Goal: Find specific page/section: Find specific page/section

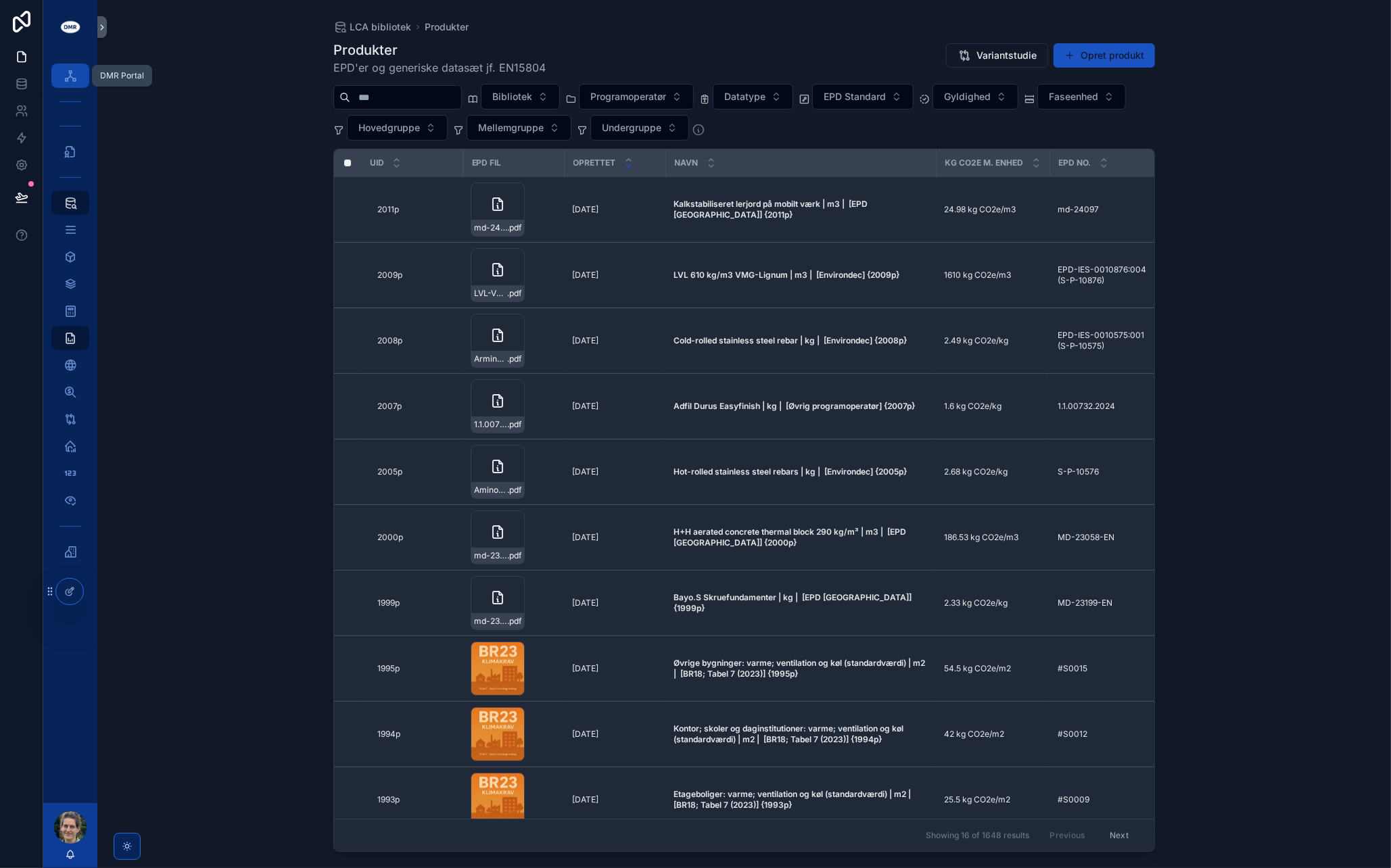
click at [70, 75] on icon "scrollable content" at bounding box center [70, 75] width 13 height 13
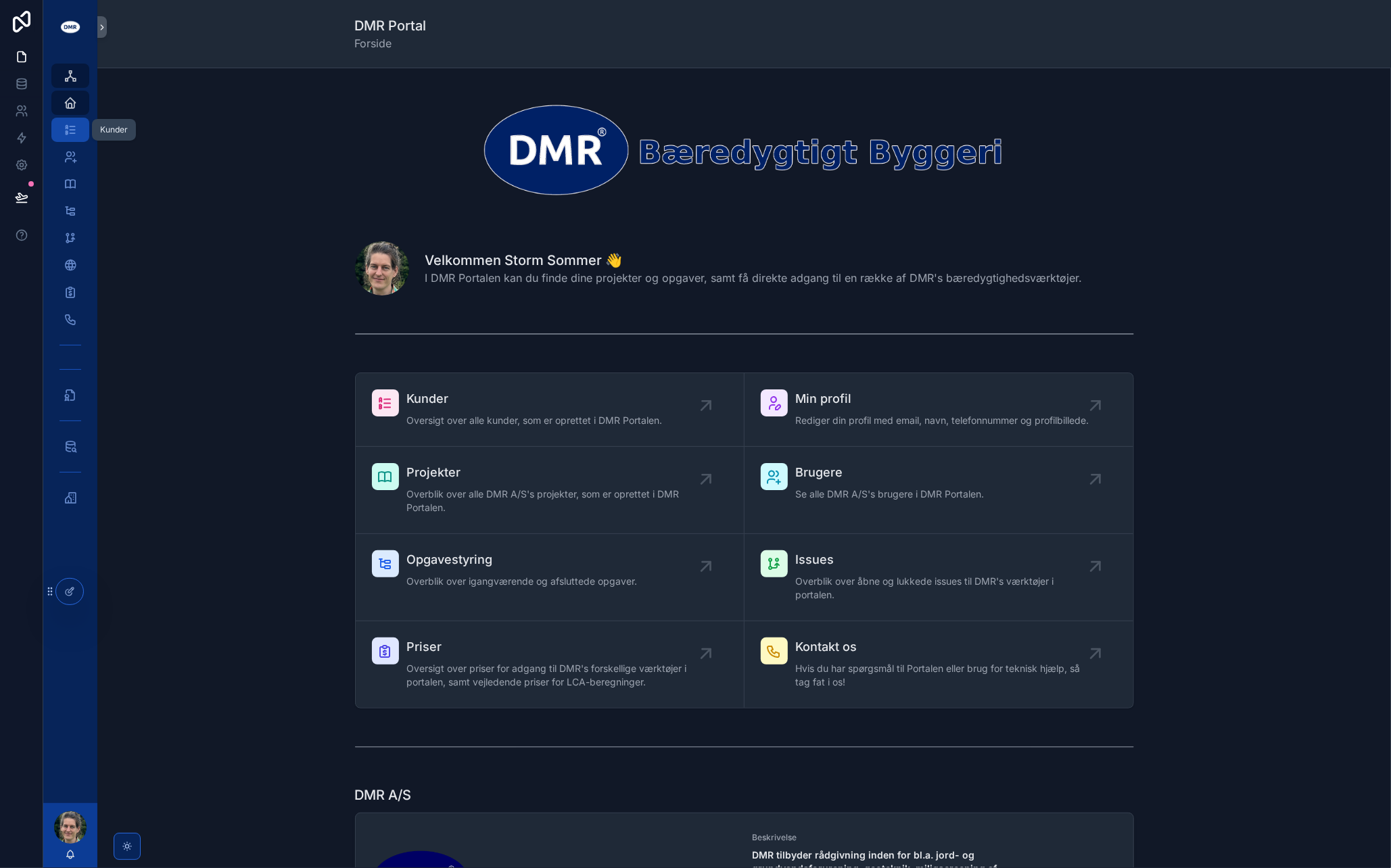
click at [72, 131] on icon "scrollable content" at bounding box center [70, 129] width 13 height 13
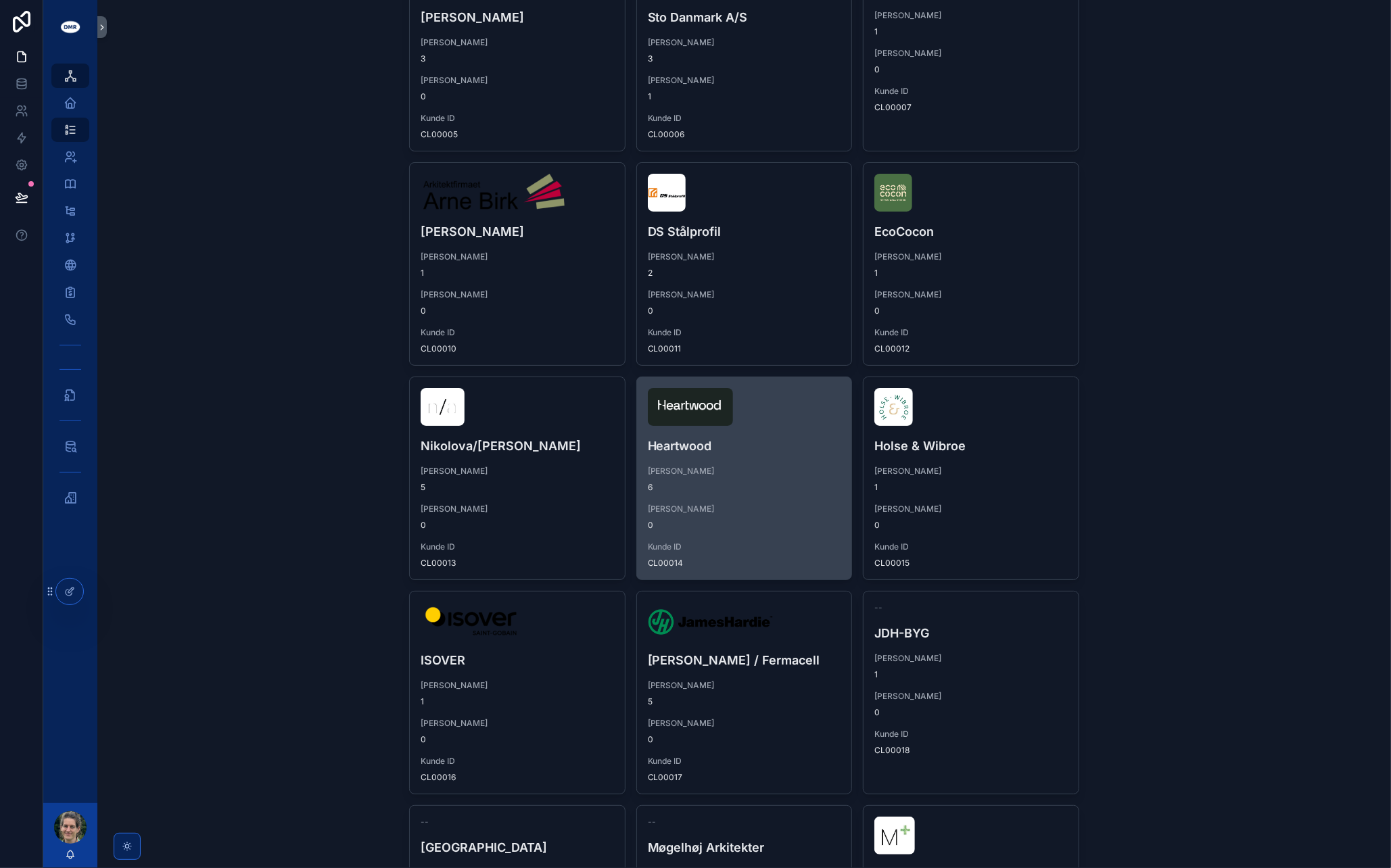
scroll to position [405, 0]
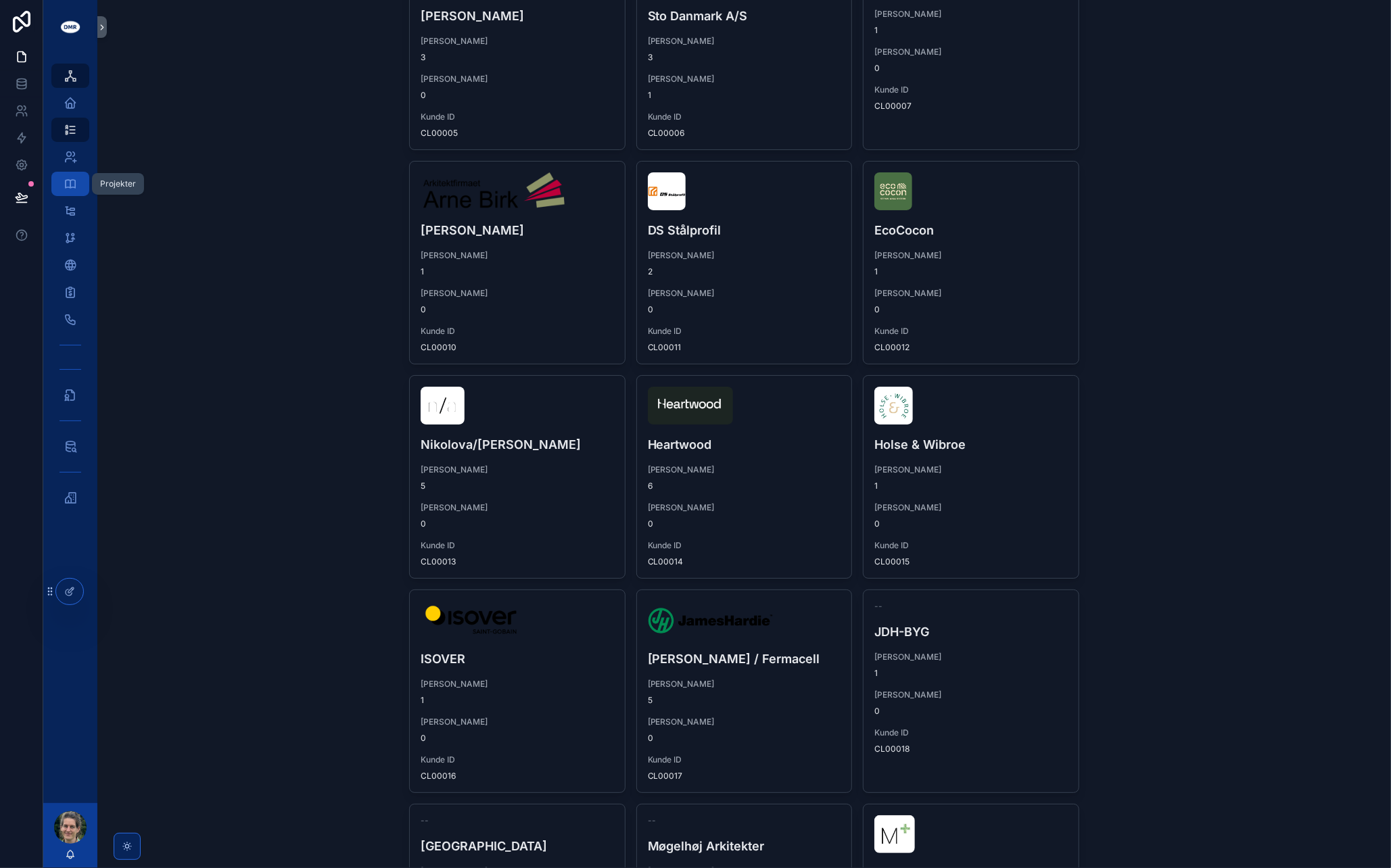
click at [68, 191] on div "Projekter 257" at bounding box center [70, 184] width 22 height 22
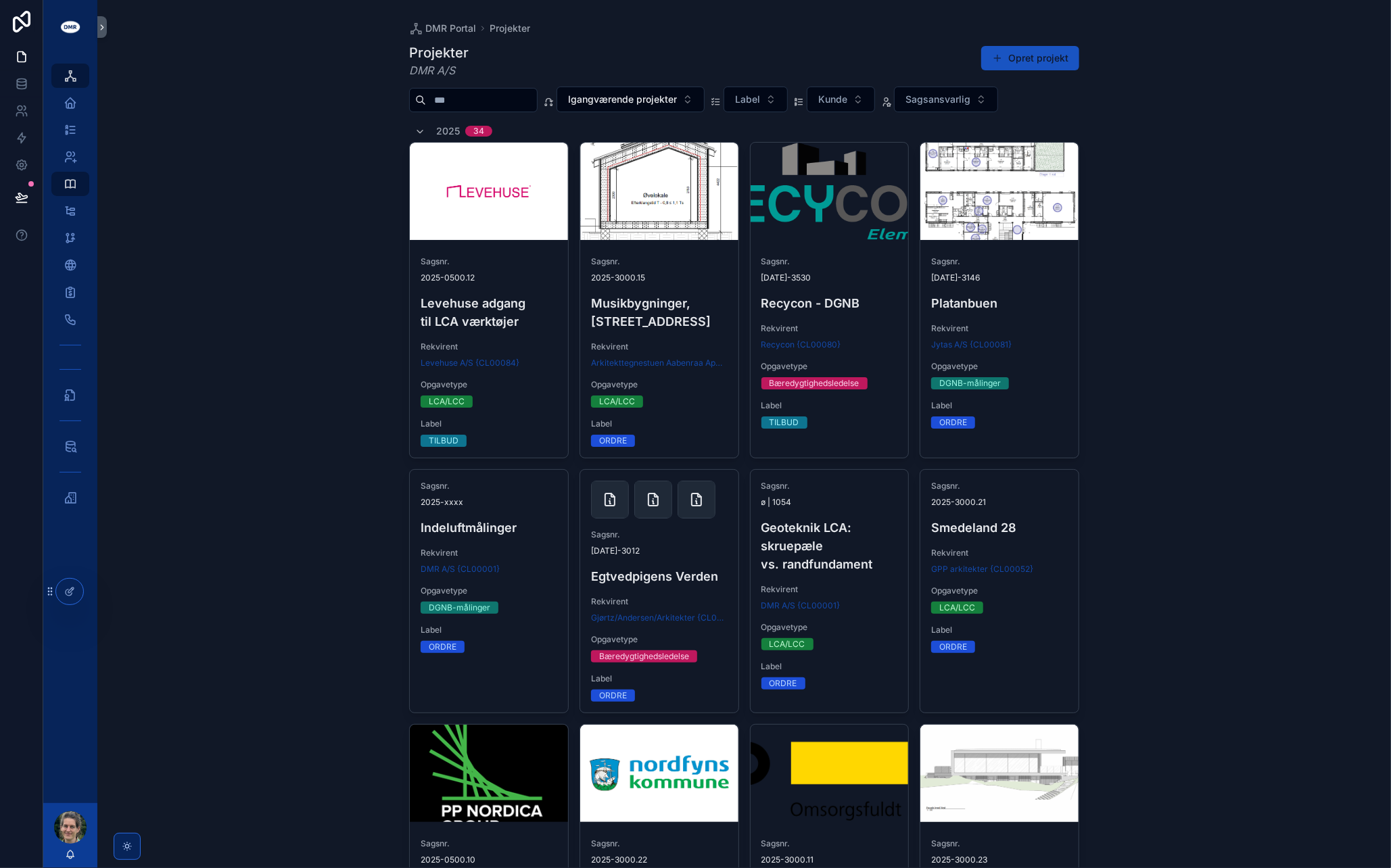
click at [497, 98] on input "scrollable content" at bounding box center [481, 100] width 111 height 19
type input "*"
click at [533, 96] on input "scrollable content" at bounding box center [481, 100] width 111 height 19
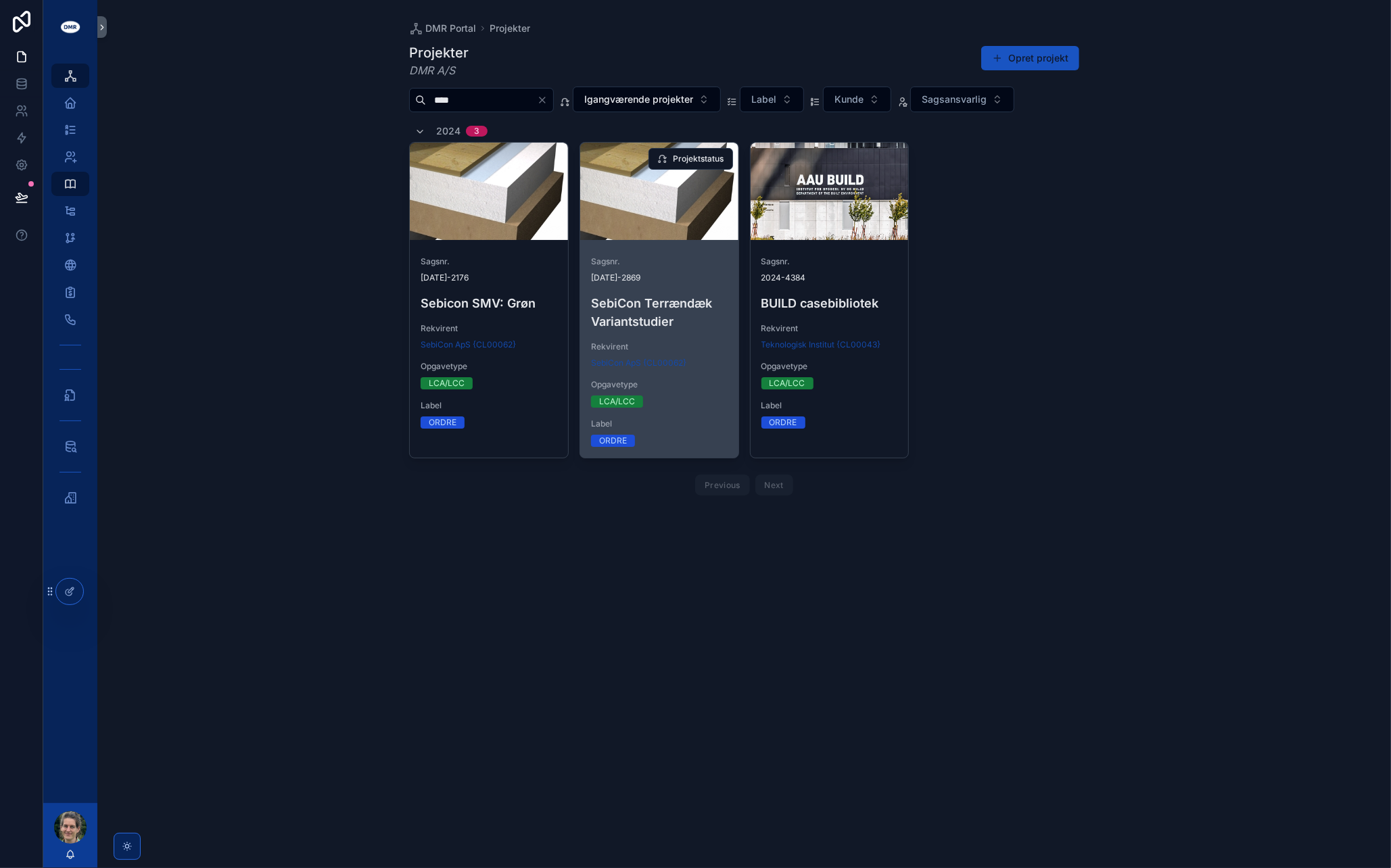
type input "****"
click at [665, 259] on span "Sagsnr." at bounding box center [660, 262] width 137 height 11
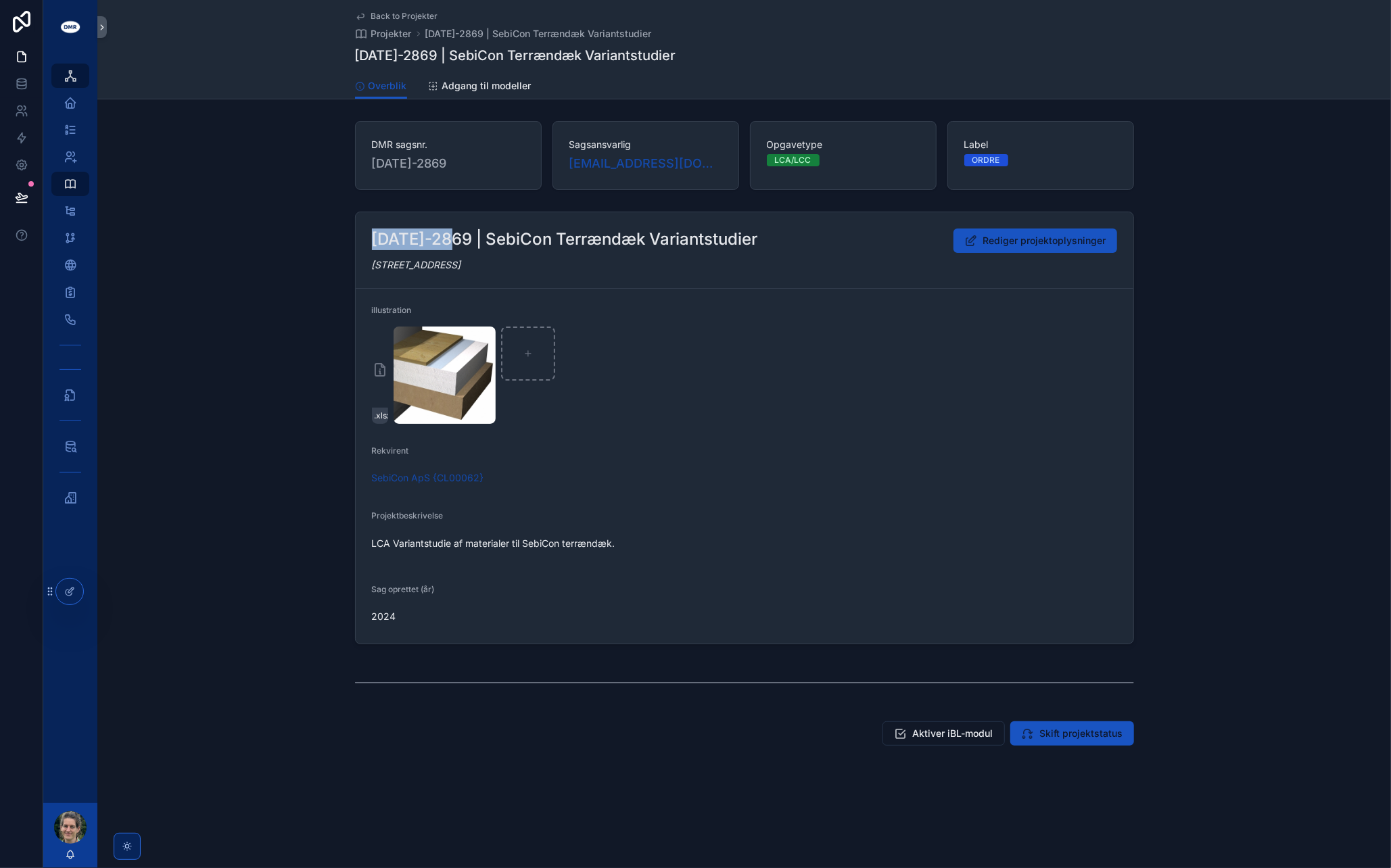
drag, startPoint x: 459, startPoint y: 231, endPoint x: 371, endPoint y: 236, distance: 88.1
click at [371, 236] on div "[DATE]-2869 | SebiCon Terrændæk Variantstudier Rediger projektoplysninger [STRE…" at bounding box center [745, 250] width 778 height 76
copy h2 "[DATE]-2869"
click at [247, 334] on div "[DATE]-2869 | SebiCon Terrændæk Variantstudier Rediger projektoplysninger [STRE…" at bounding box center [745, 428] width 1294 height 444
click at [64, 499] on icon "scrollable content" at bounding box center [70, 497] width 13 height 13
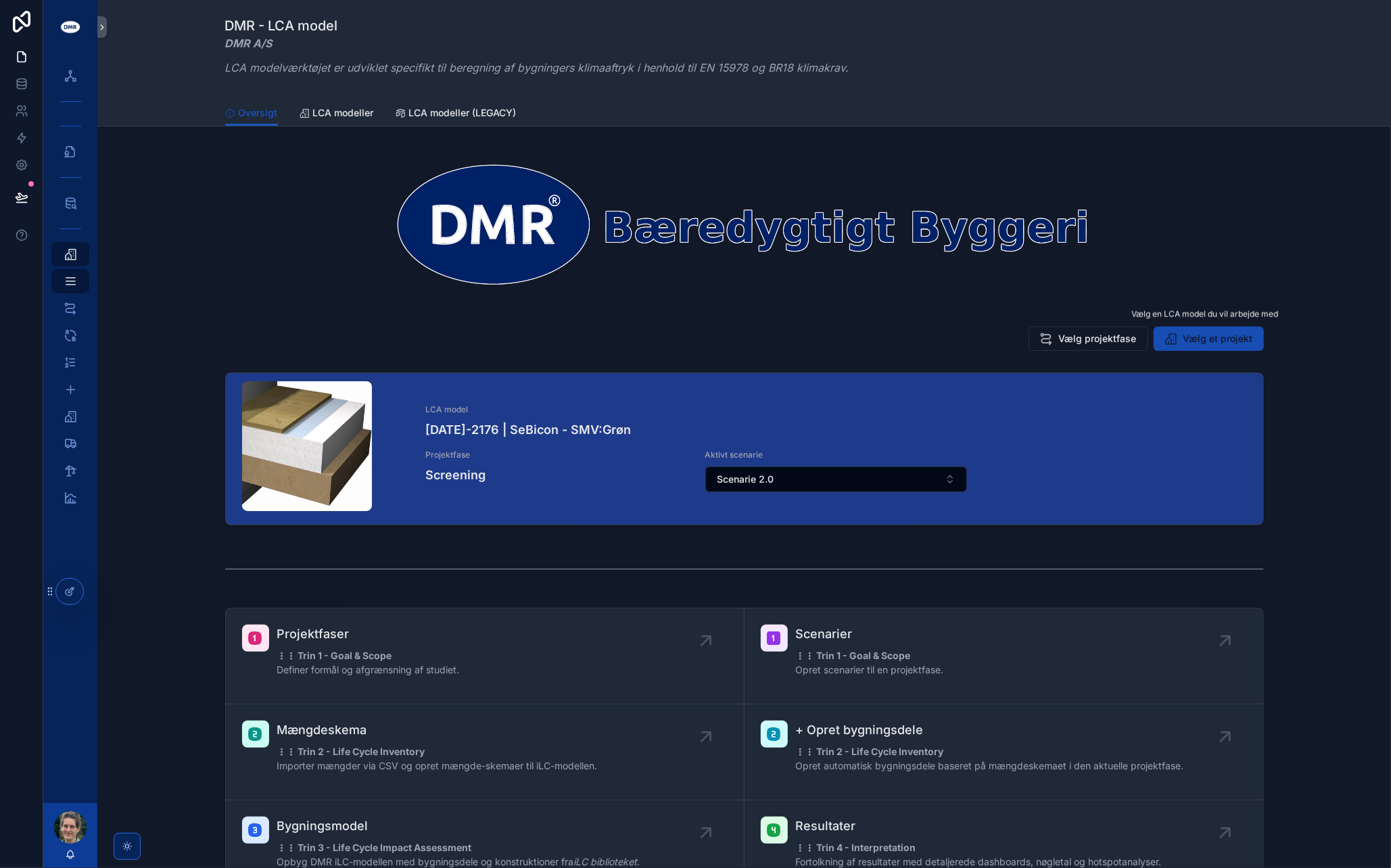
click at [1158, 336] on button "Vælg et projekt" at bounding box center [1209, 338] width 110 height 24
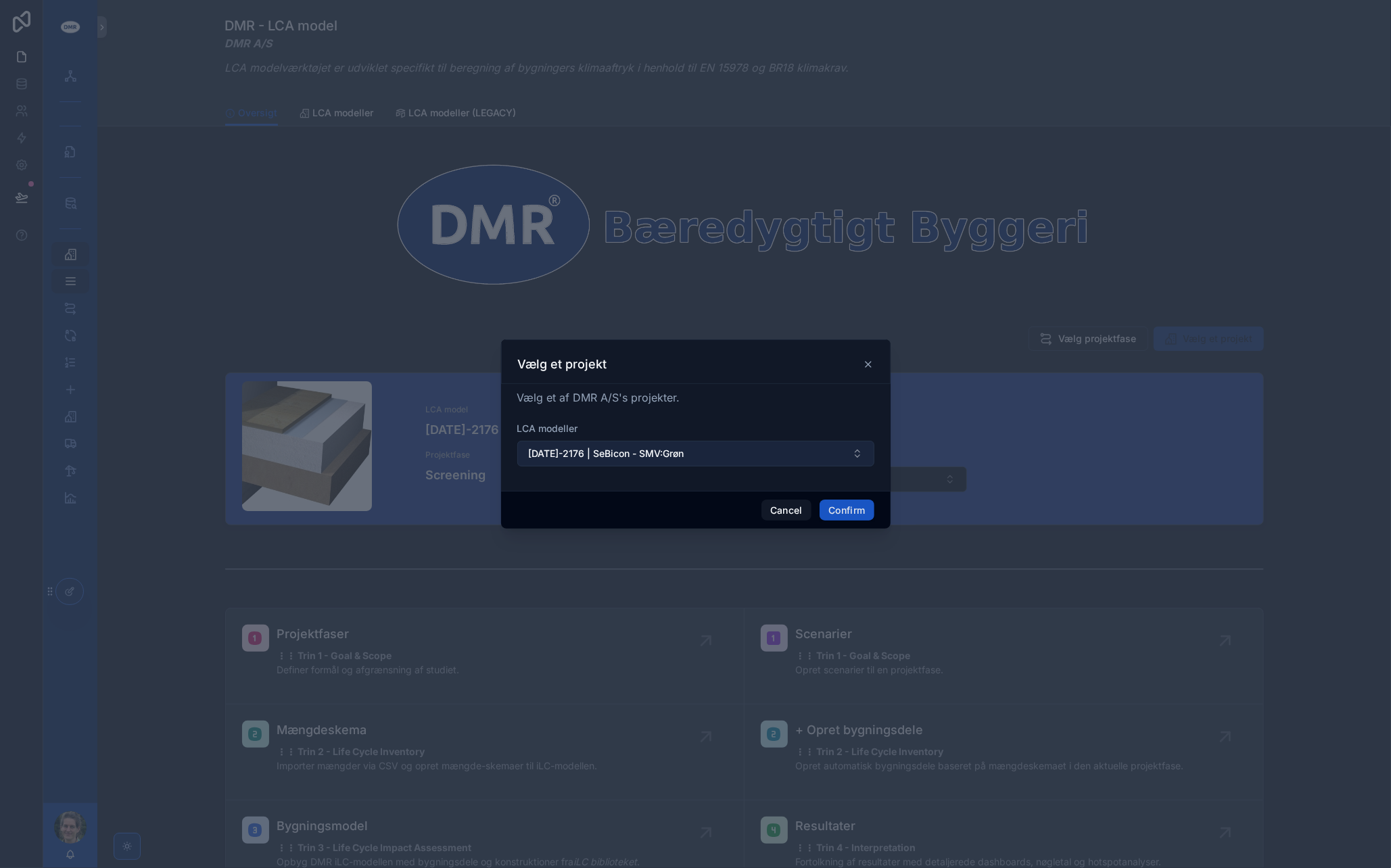
click at [590, 451] on span "[DATE]-2176 | SeBicon - SMV:Grøn" at bounding box center [607, 453] width 156 height 13
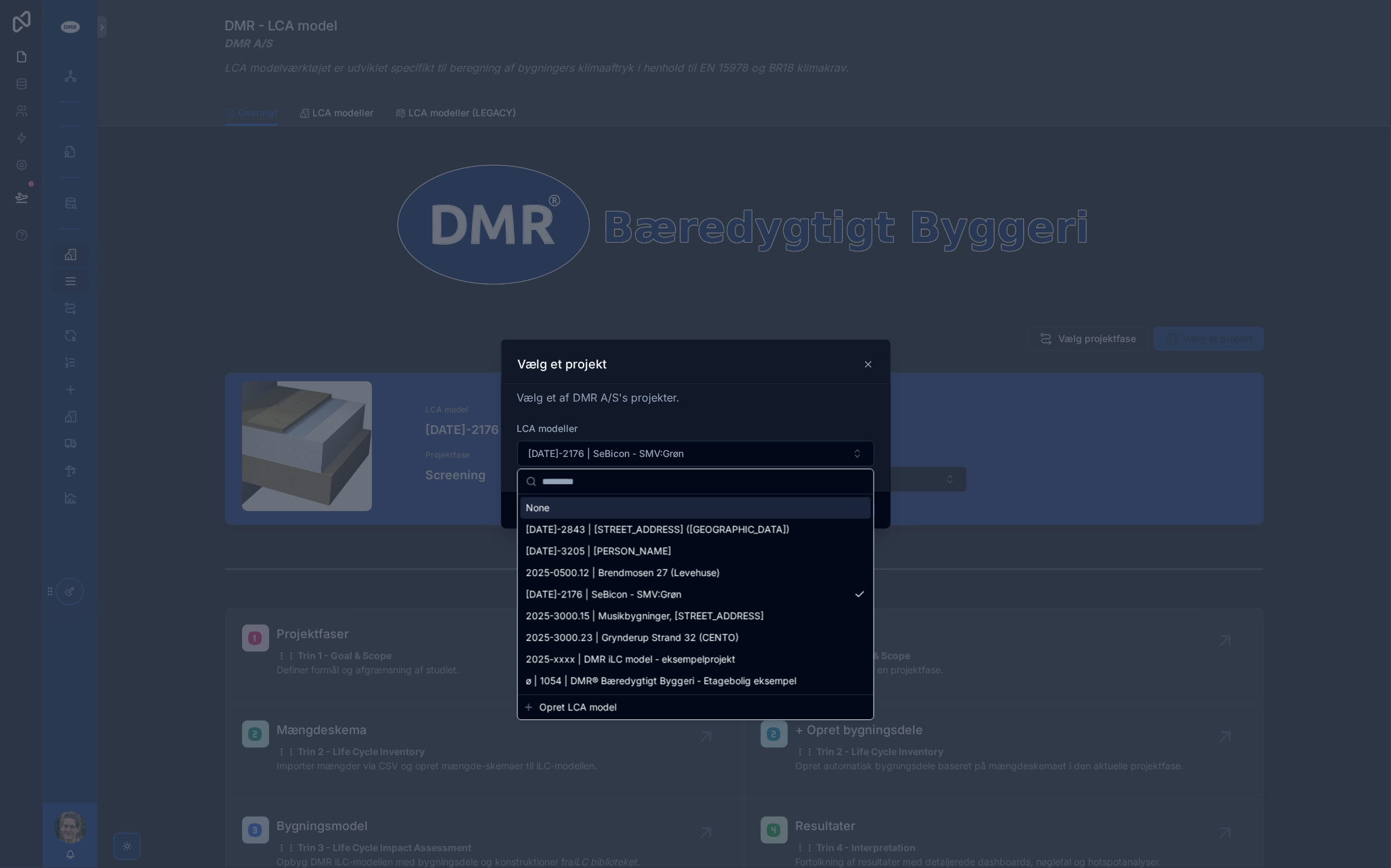
click at [623, 484] on input "text" at bounding box center [704, 481] width 323 height 24
click at [620, 475] on input "text" at bounding box center [704, 481] width 323 height 24
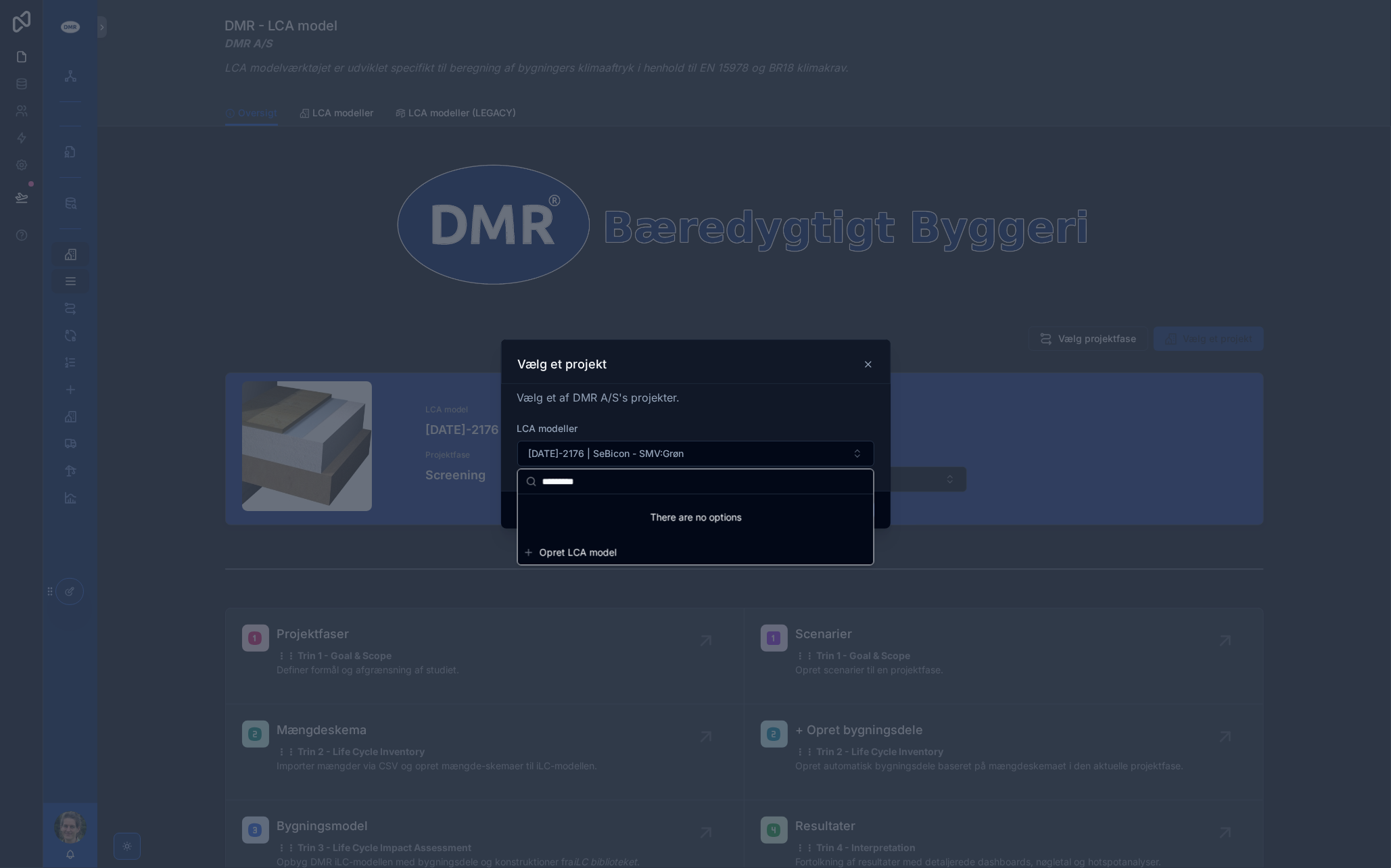
drag, startPoint x: 614, startPoint y: 475, endPoint x: 511, endPoint y: 463, distance: 103.7
click at [511, 463] on div "DMR Portal iBL Portal LCA bibliotek LCA modeller Hovedmenu Projektfaser 1 Scena…" at bounding box center [695, 434] width 1391 height 868
type input "*********"
click at [867, 362] on icon at bounding box center [868, 365] width 11 height 11
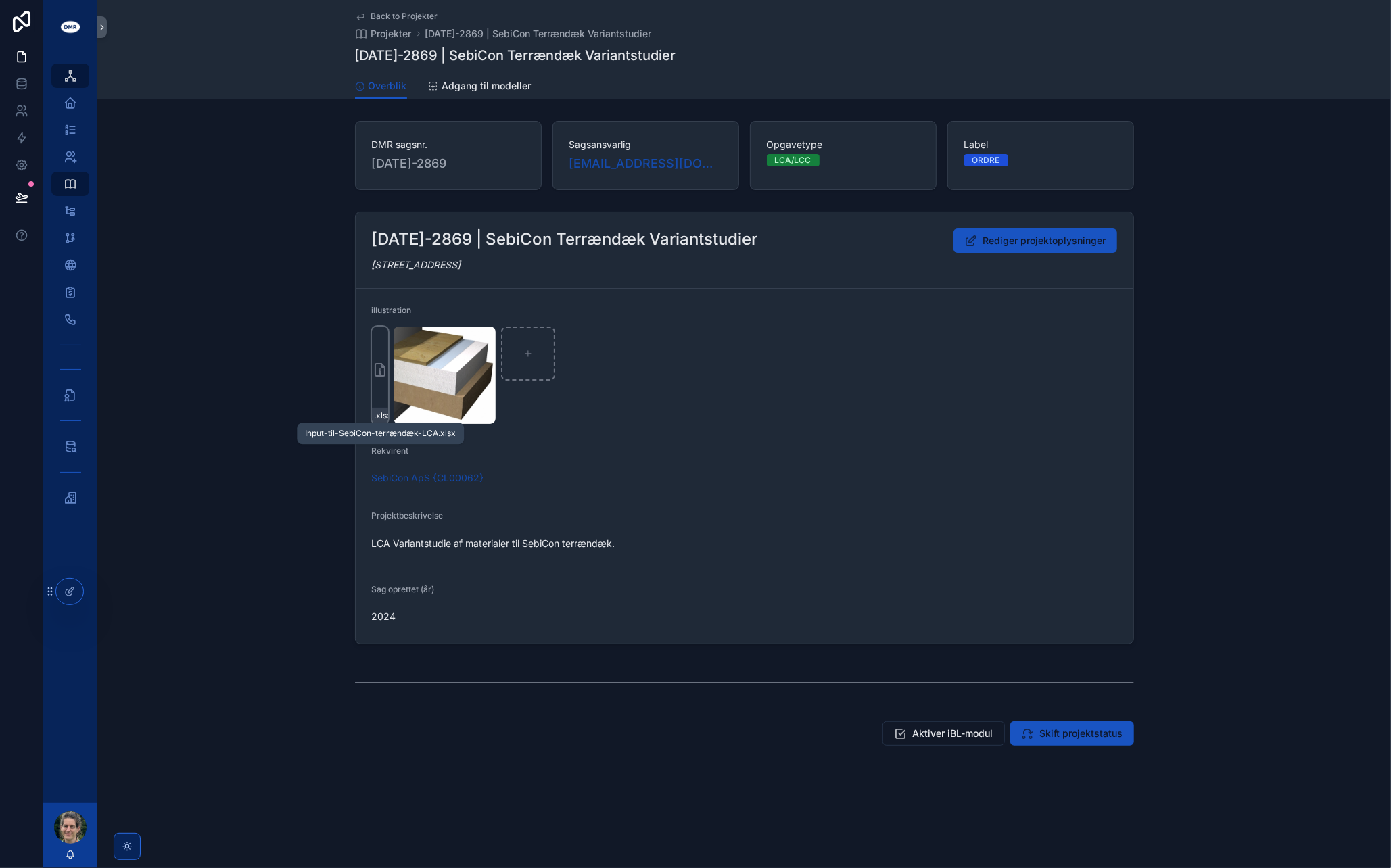
click at [382, 411] on span ".xlsx" at bounding box center [383, 416] width 17 height 11
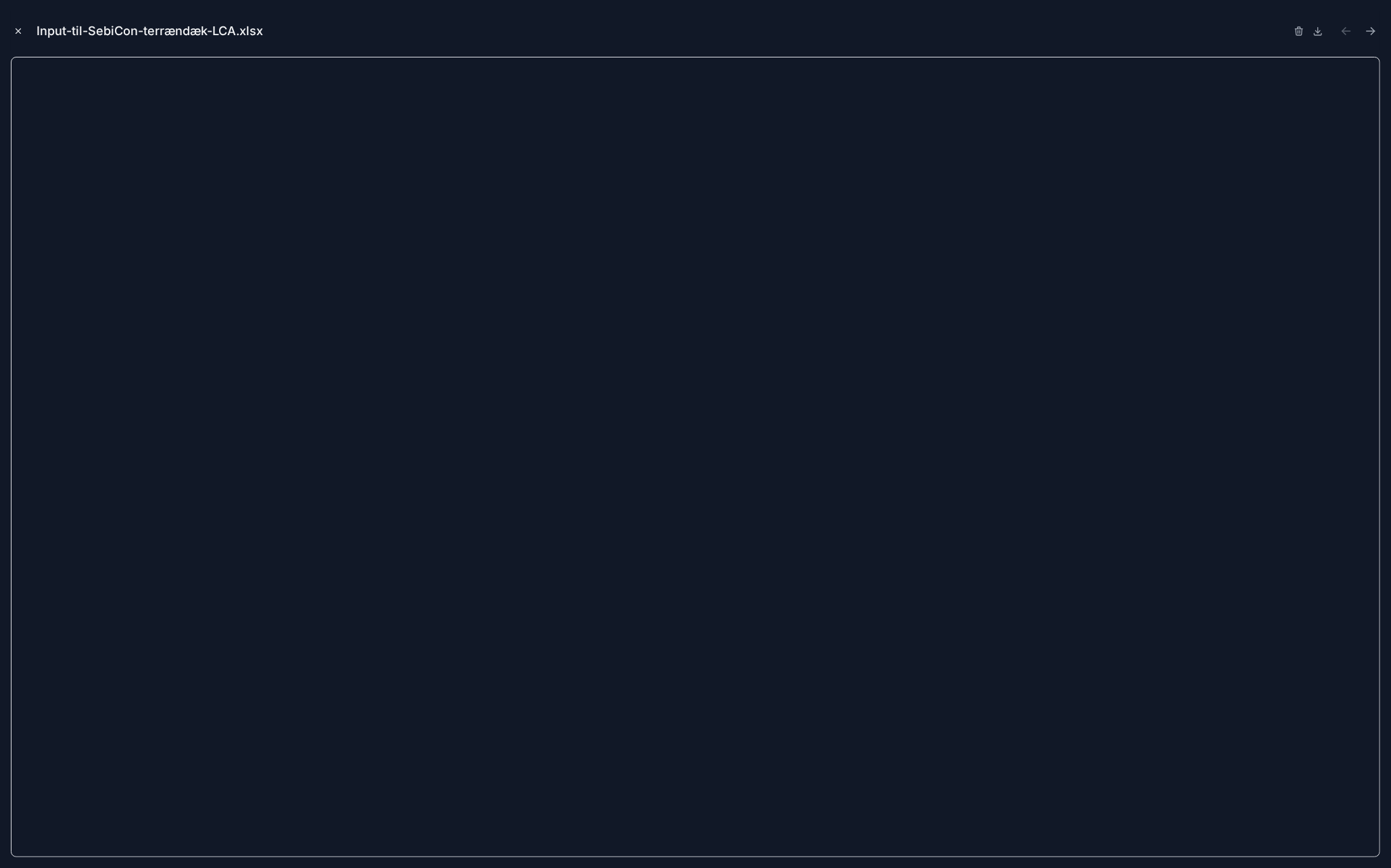
click at [20, 30] on icon "Close modal" at bounding box center [18, 31] width 10 height 10
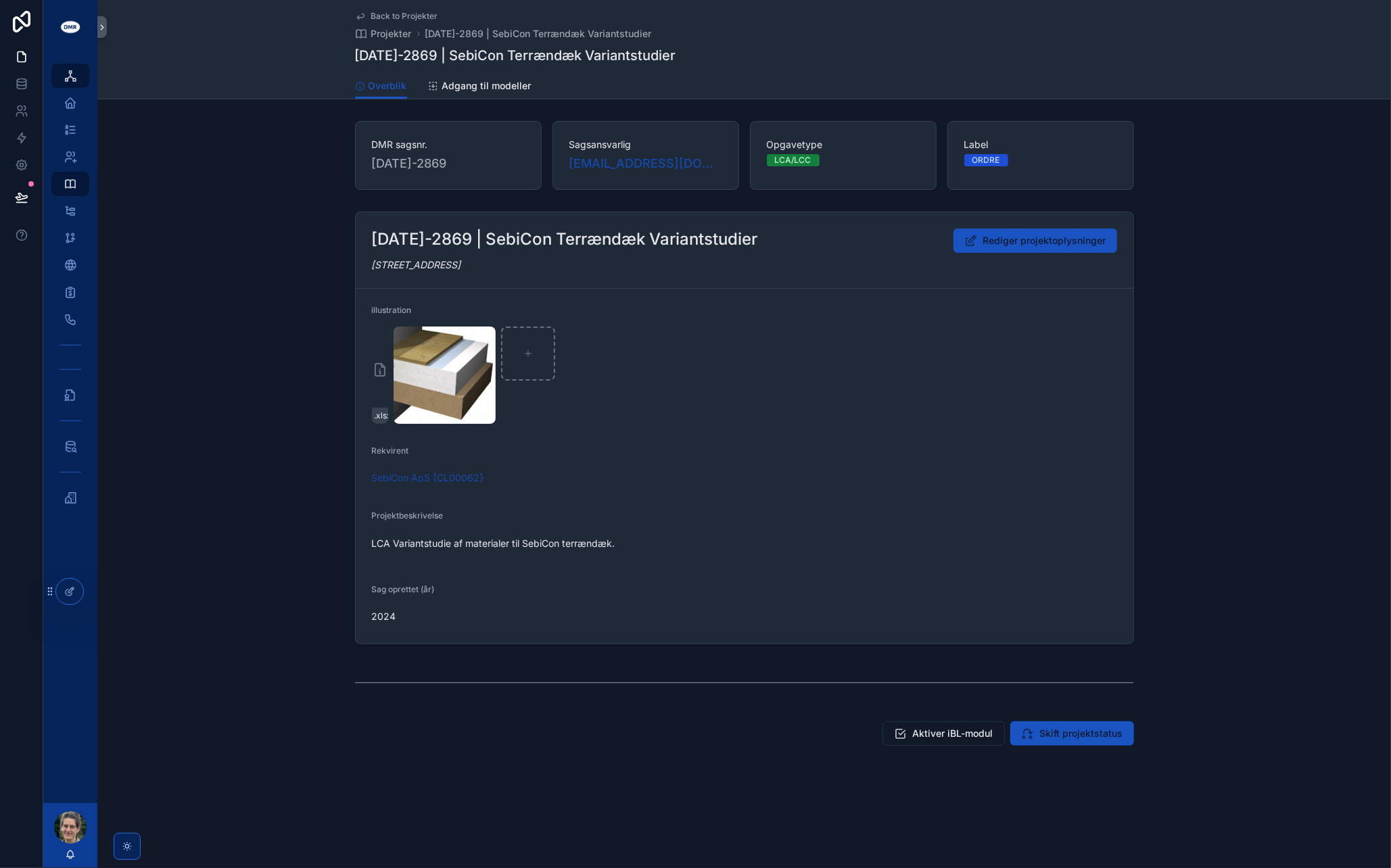
click at [244, 336] on div "[DATE]-2869 | SebiCon Terrændæk Variantstudier Rediger projektoplysninger [STRE…" at bounding box center [745, 428] width 1294 height 444
click at [59, 497] on div "LCA modeller" at bounding box center [70, 497] width 22 height 22
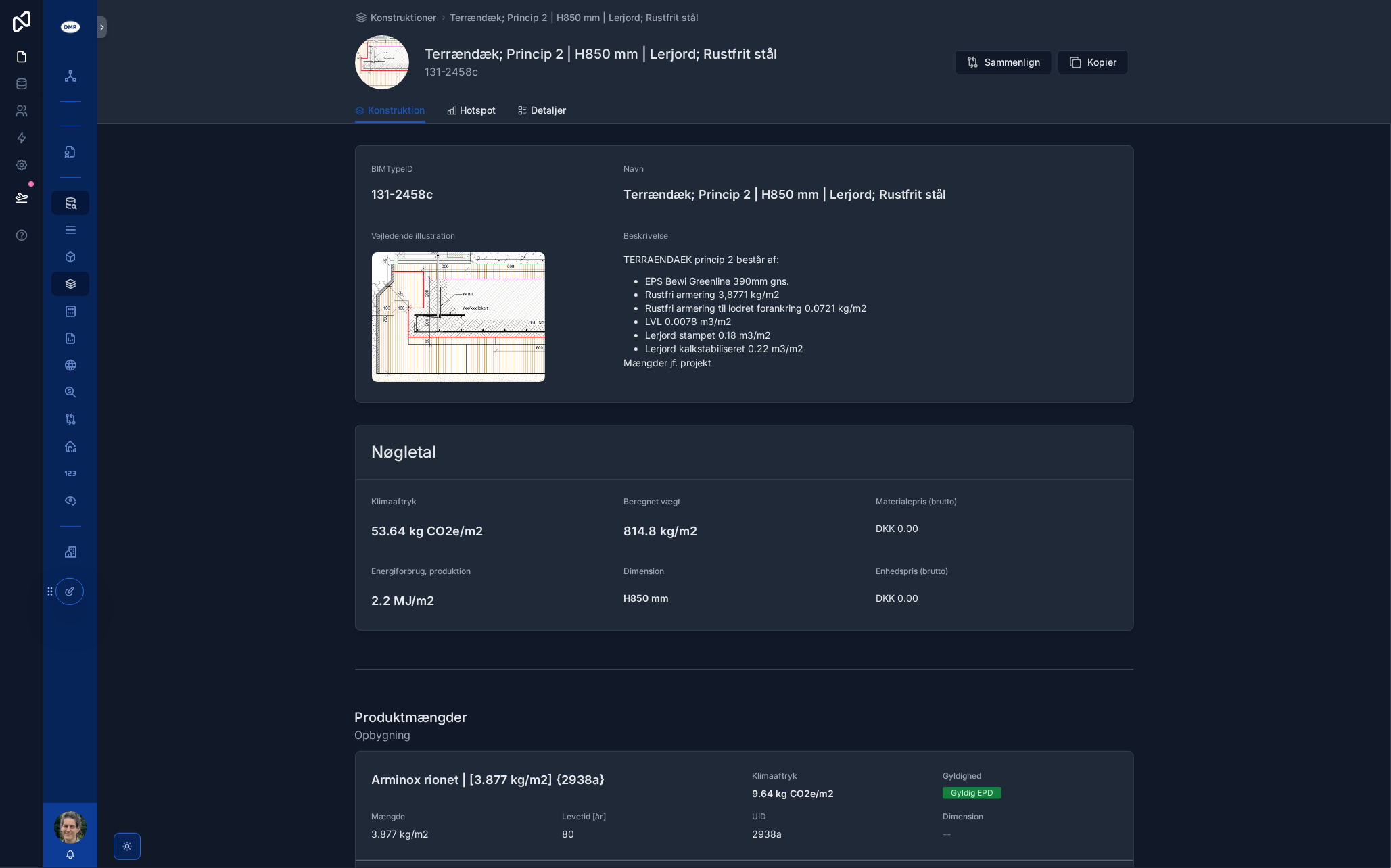
scroll to position [541, 0]
